Goal: Information Seeking & Learning: Understand process/instructions

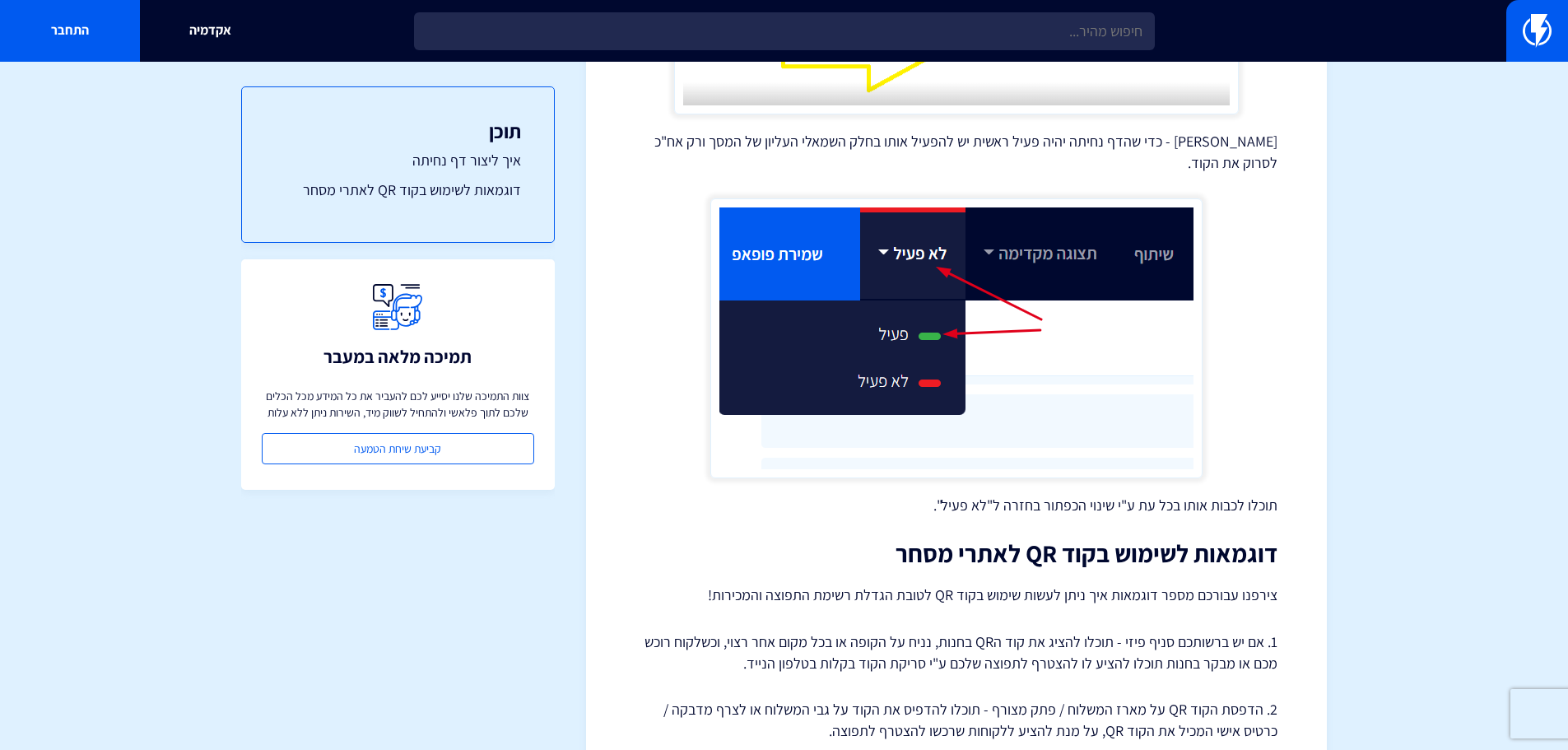
scroll to position [2791, 0]
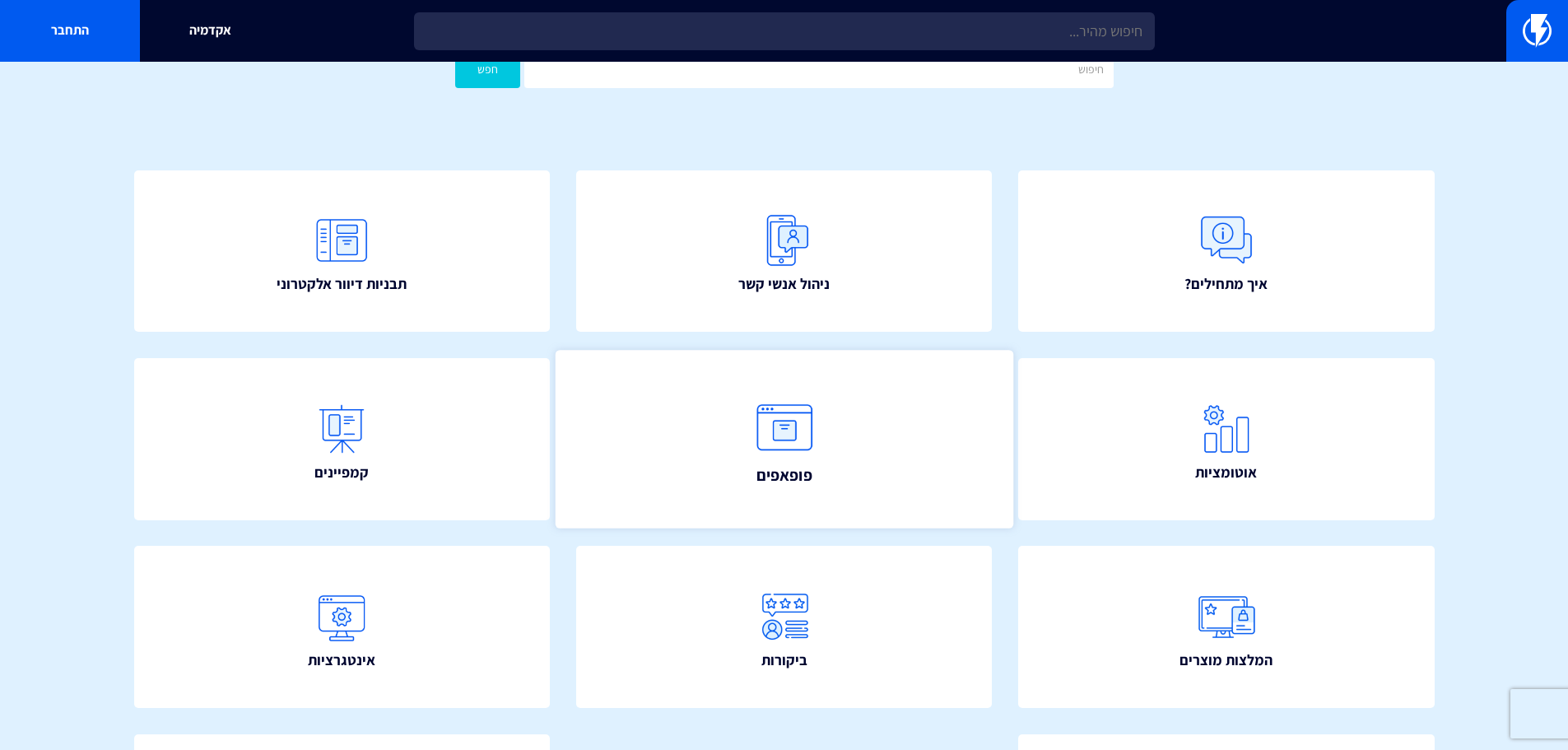
scroll to position [165, 0]
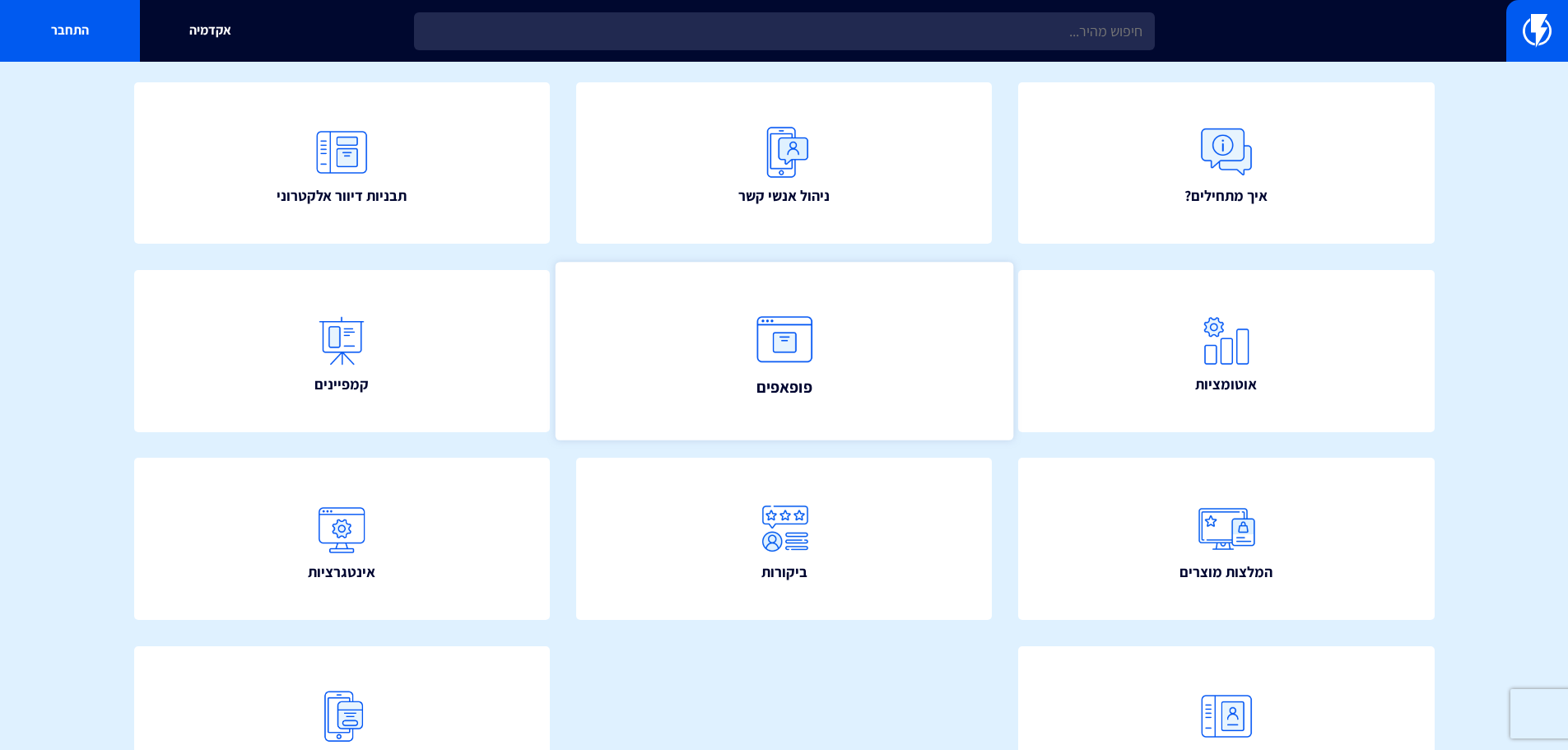
click at [789, 376] on span "פופאפים" at bounding box center [784, 387] width 56 height 23
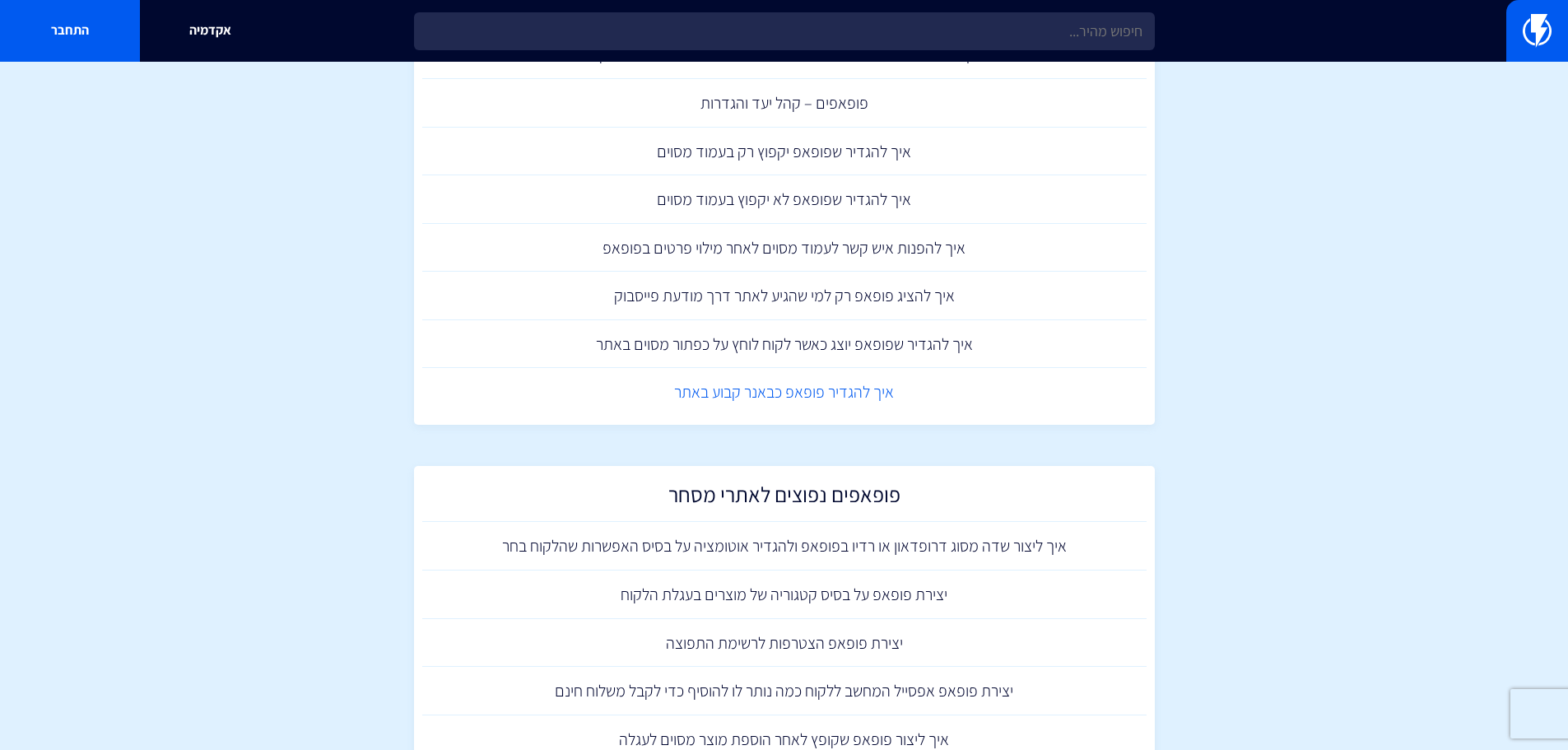
scroll to position [1235, 0]
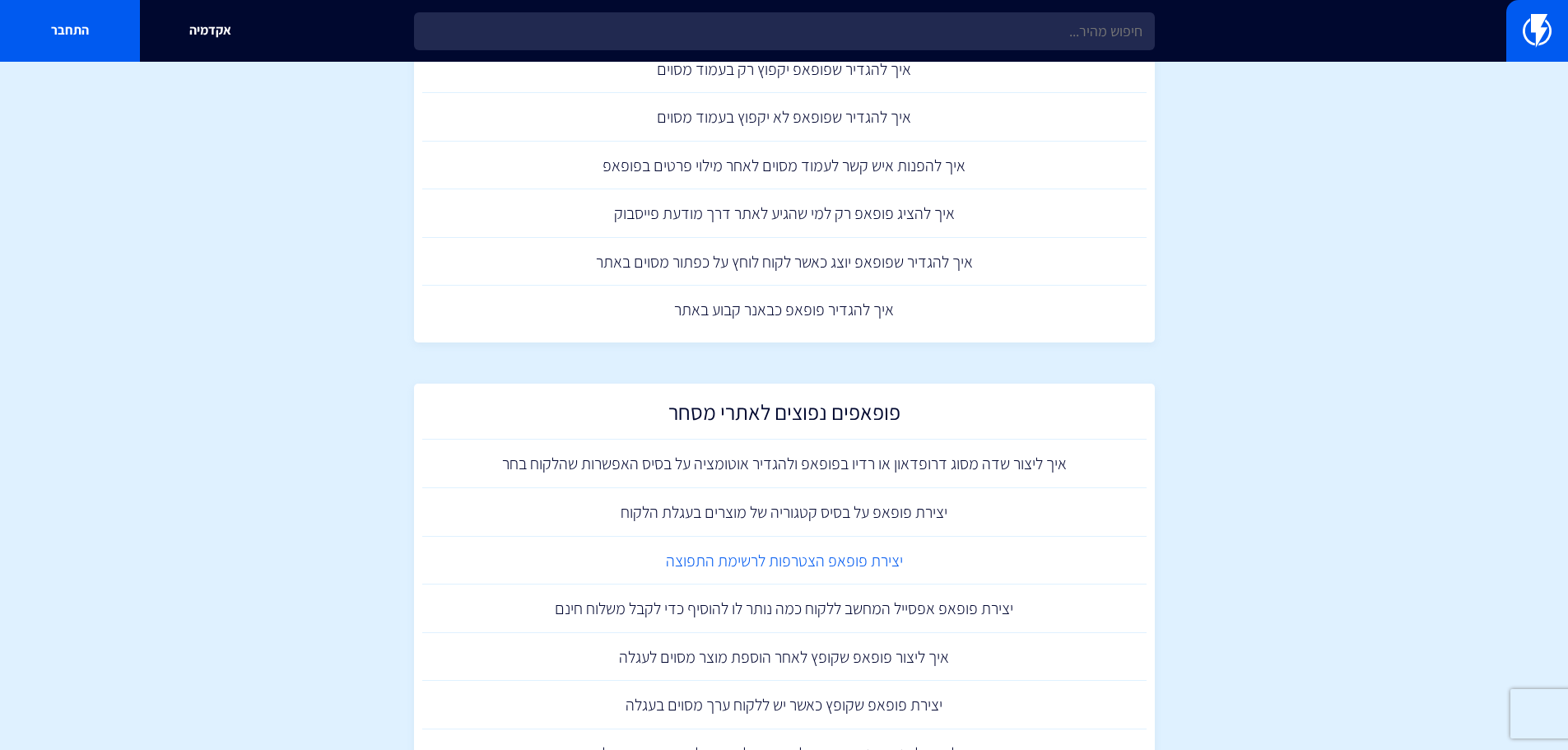
click at [872, 564] on link "יצירת פופאפ הצטרפות לרשימת התפוצה" at bounding box center [784, 561] width 724 height 48
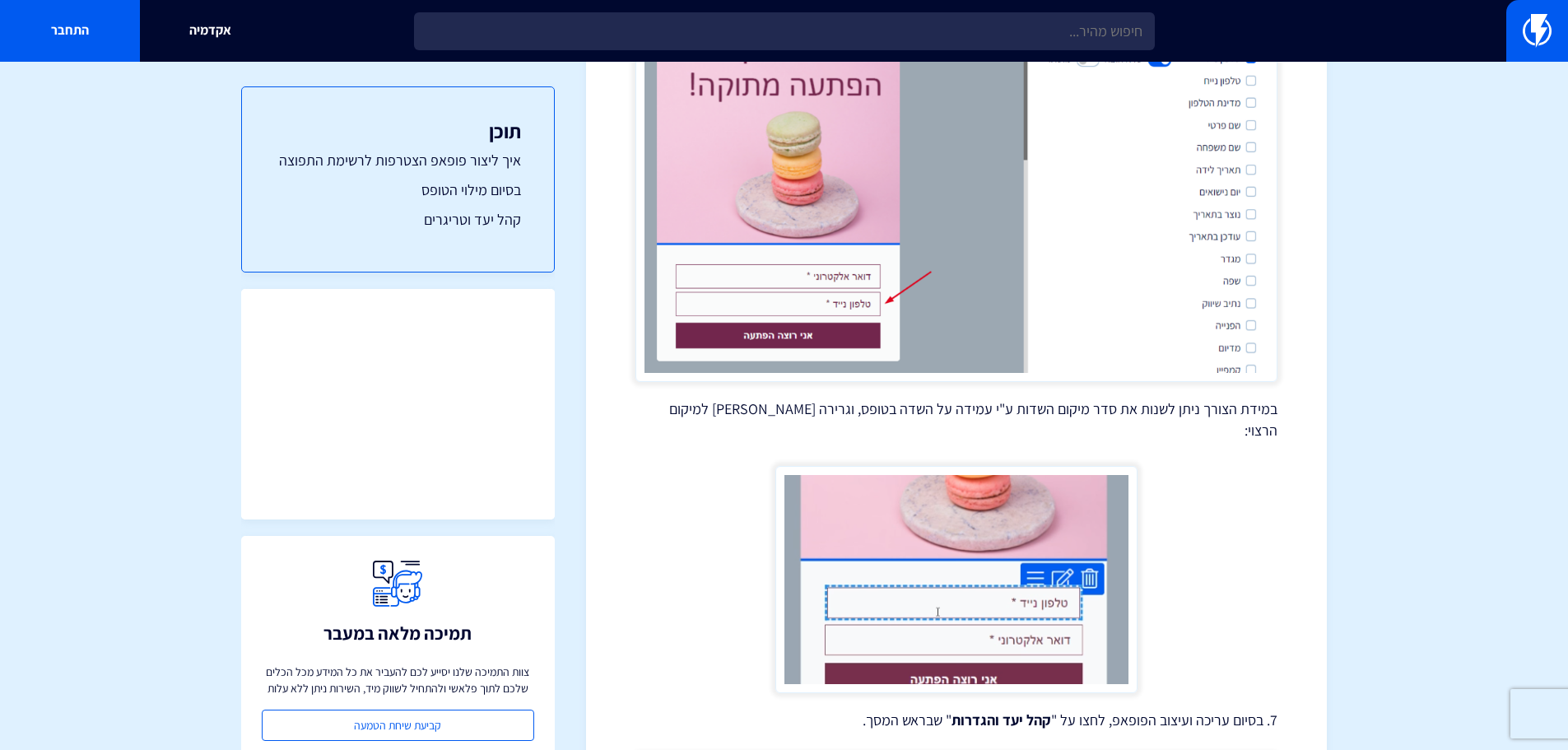
scroll to position [1564, 0]
